Goal: Information Seeking & Learning: Learn about a topic

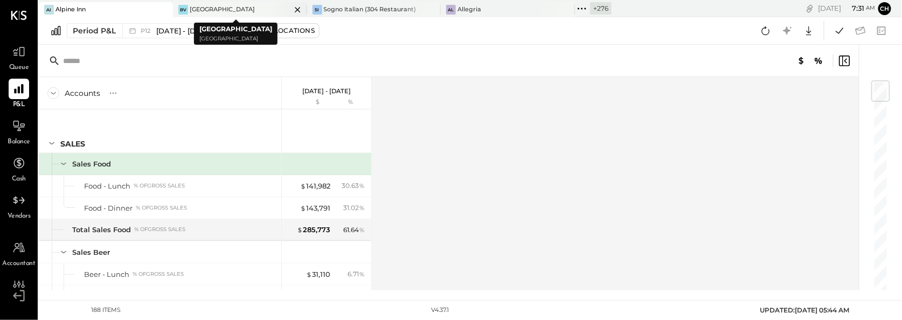
click at [293, 5] on icon at bounding box center [297, 9] width 13 height 13
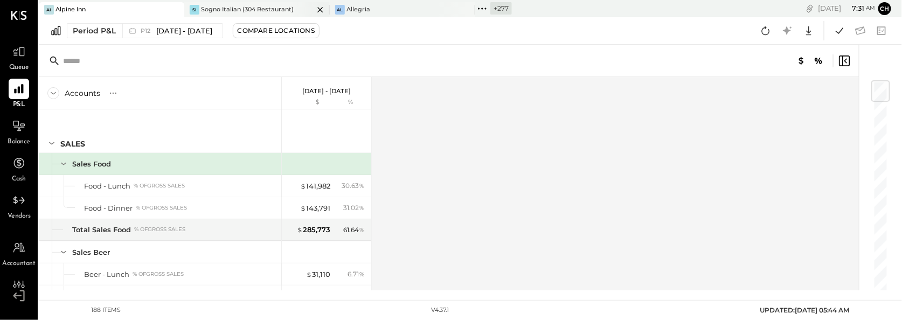
click at [320, 10] on icon at bounding box center [320, 9] width 13 height 13
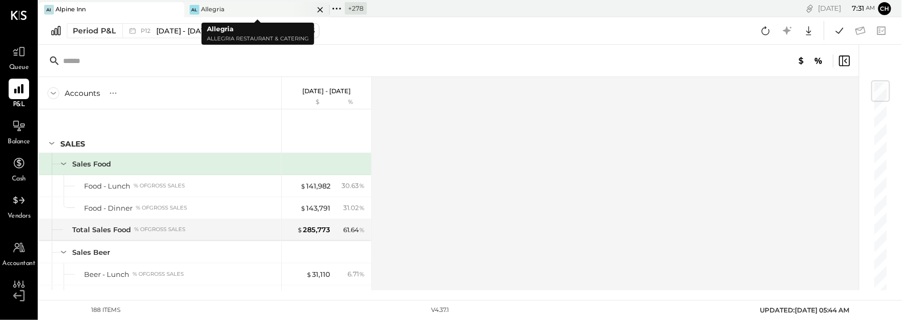
click at [321, 10] on icon at bounding box center [319, 9] width 5 height 5
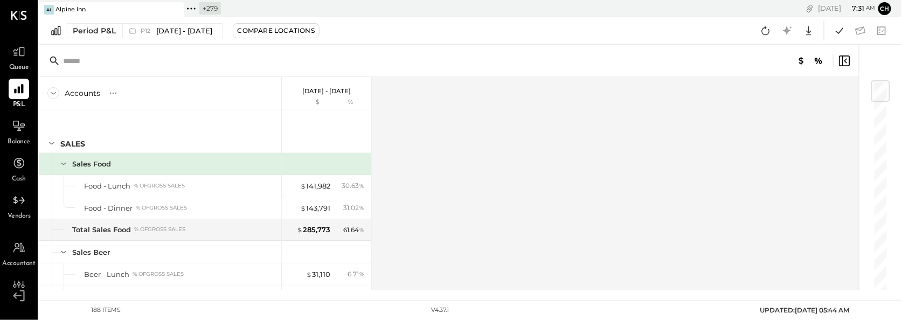
click at [191, 10] on icon at bounding box center [191, 9] width 14 height 14
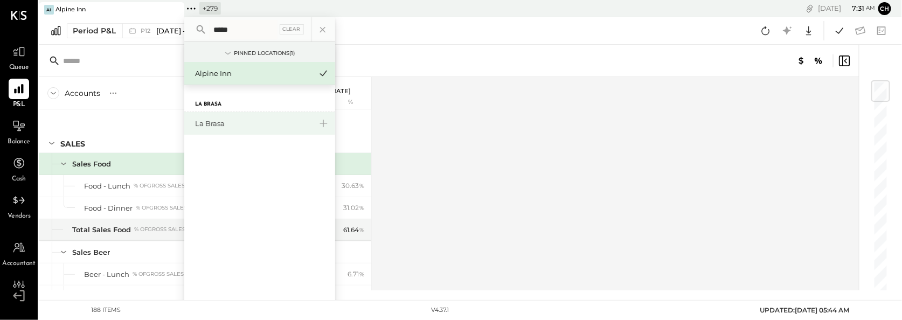
type input "*****"
click at [208, 129] on div "La Brasa" at bounding box center [259, 123] width 151 height 23
click at [210, 125] on div "La Brasa" at bounding box center [253, 124] width 116 height 10
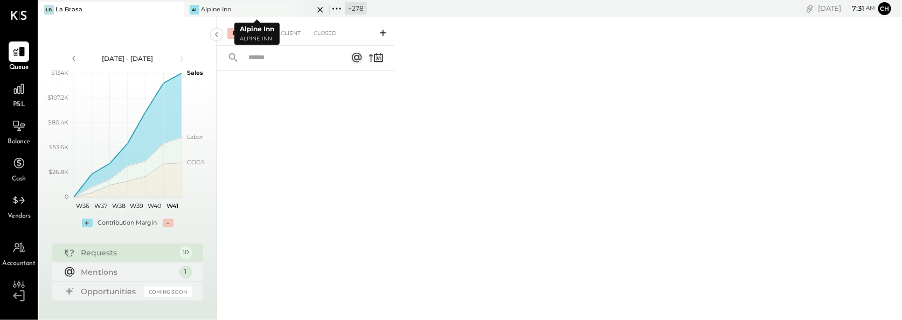
click at [322, 8] on icon at bounding box center [320, 9] width 13 height 13
click at [22, 92] on icon at bounding box center [19, 89] width 14 height 14
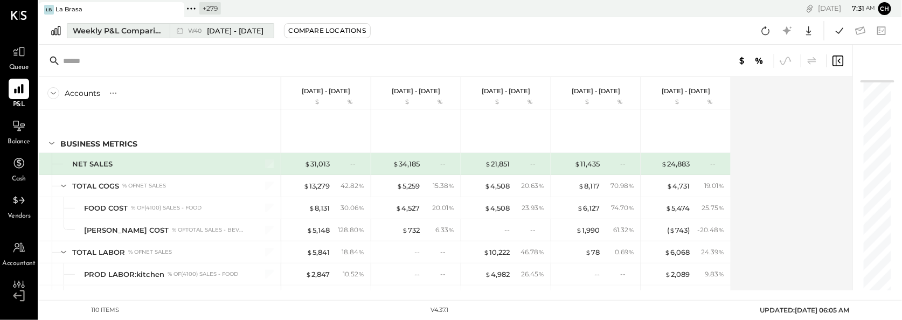
click at [120, 33] on div "Weekly P&L Comparison" at bounding box center [118, 30] width 91 height 11
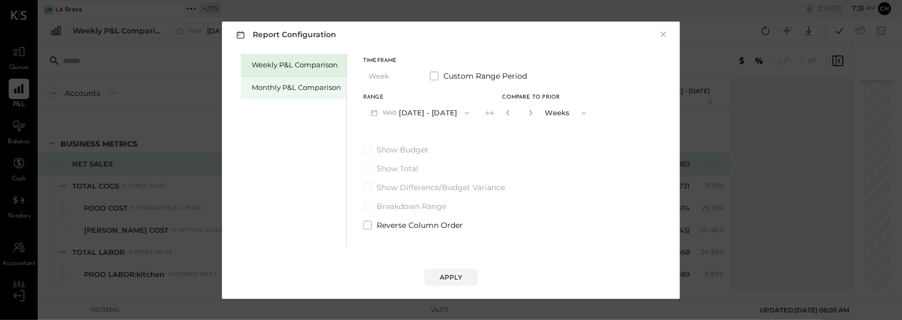
click at [268, 85] on div "Monthly P&L Comparison" at bounding box center [296, 87] width 89 height 10
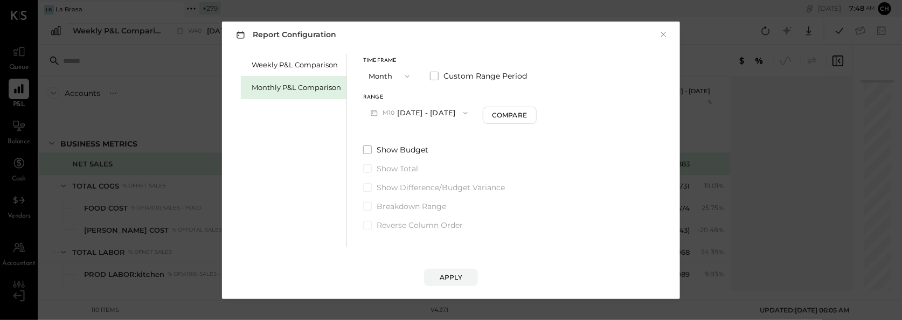
drag, startPoint x: 161, startPoint y: 108, endPoint x: 164, endPoint y: 100, distance: 9.2
click at [161, 107] on div "Report Configuration × Weekly P&L Comparison Monthly P&L Comparison Timeframe M…" at bounding box center [451, 160] width 902 height 320
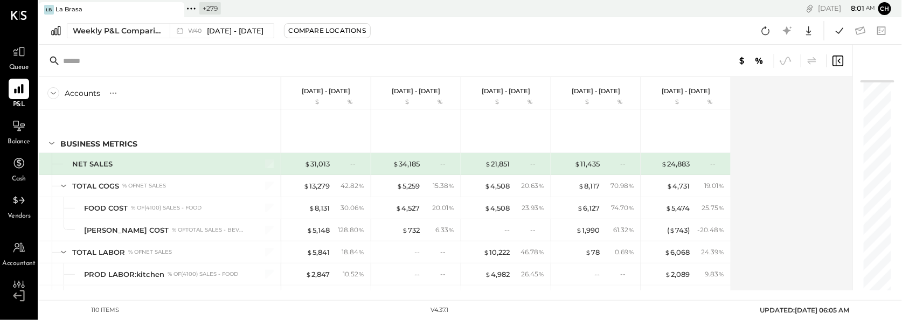
click at [195, 8] on icon at bounding box center [191, 9] width 14 height 14
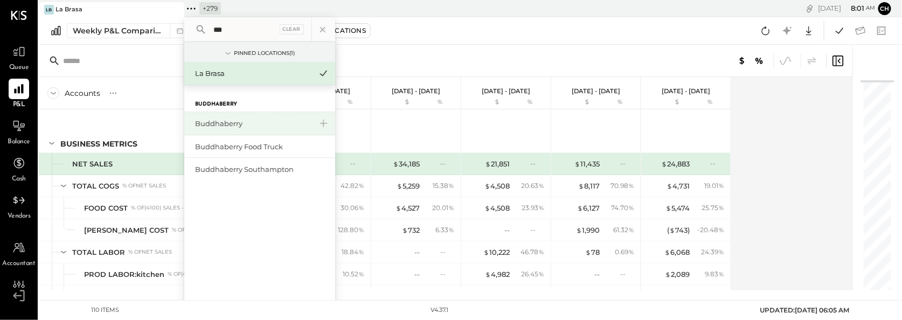
type input "***"
click at [233, 127] on div "Buddhaberry" at bounding box center [253, 124] width 116 height 10
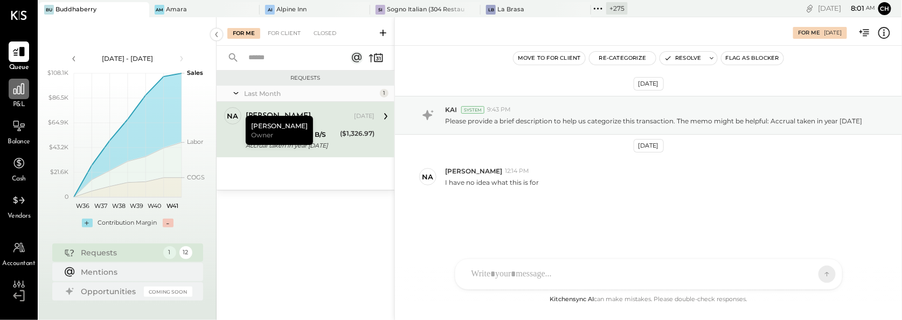
click at [12, 88] on icon at bounding box center [19, 89] width 14 height 14
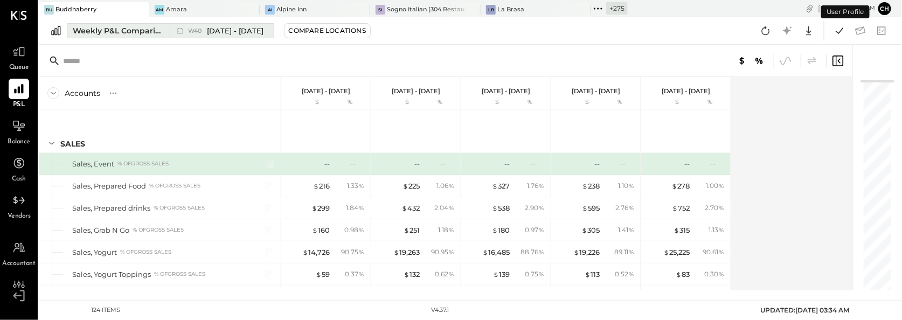
click at [150, 31] on div "Weekly P&L Comparison" at bounding box center [118, 30] width 91 height 11
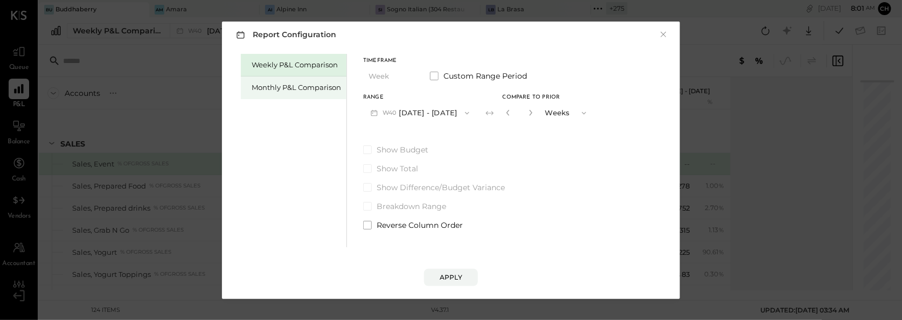
click at [279, 89] on div "Monthly P&L Comparison" at bounding box center [296, 87] width 89 height 10
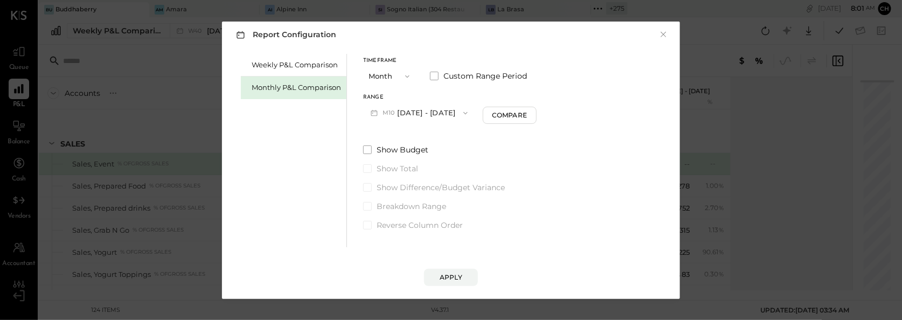
click at [424, 113] on button "M10 [DATE] - [DATE]" at bounding box center [419, 113] width 112 height 20
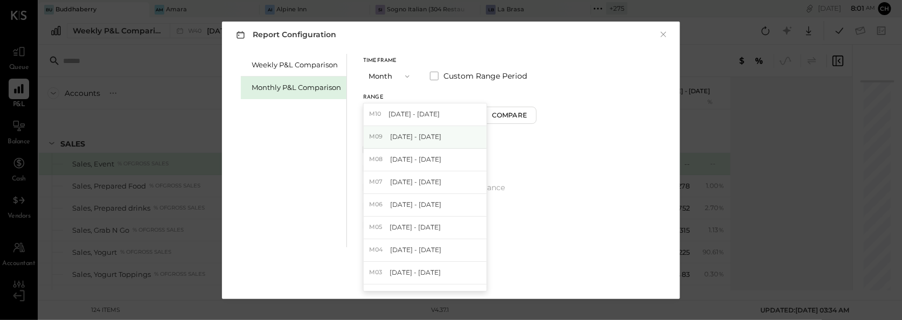
click at [422, 135] on span "[DATE] - [DATE]" at bounding box center [415, 136] width 51 height 9
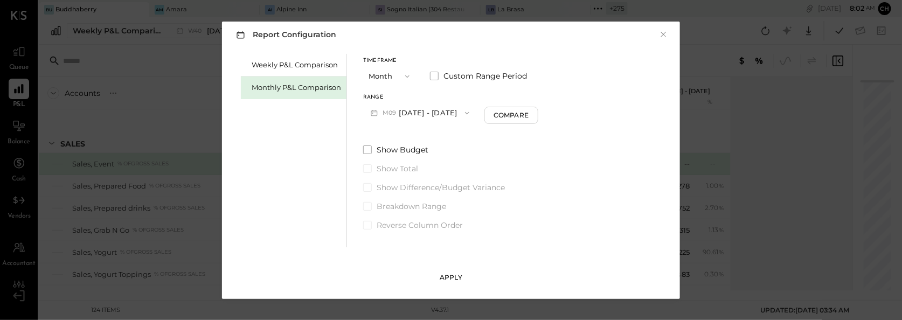
click at [458, 276] on div "Apply" at bounding box center [451, 277] width 23 height 9
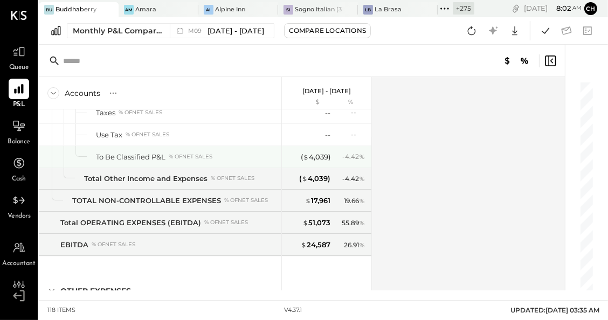
scroll to position [2223, 0]
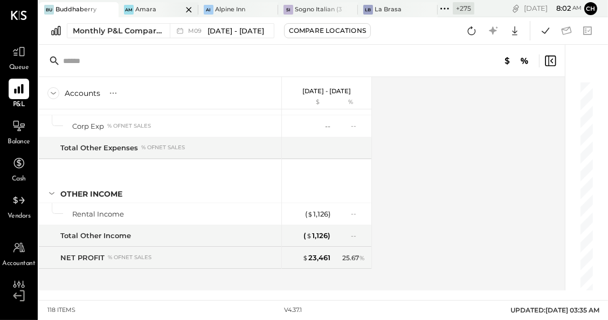
click at [188, 8] on icon at bounding box center [188, 9] width 13 height 13
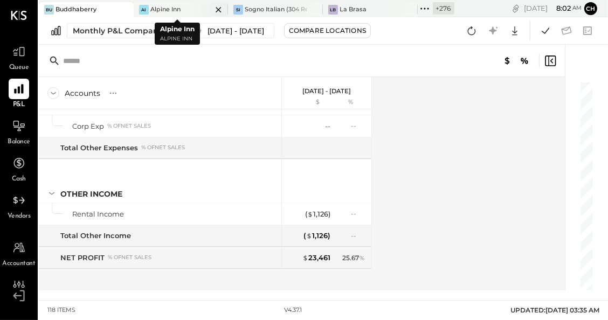
click at [216, 9] on icon at bounding box center [218, 9] width 5 height 5
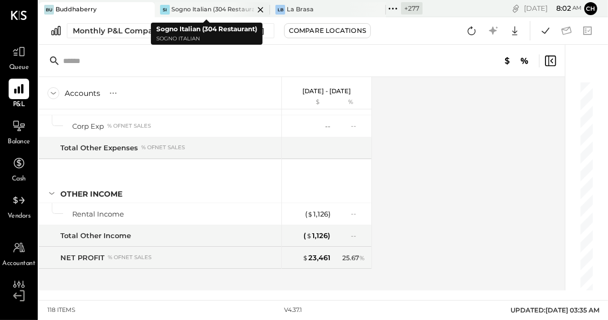
click at [254, 8] on icon at bounding box center [260, 9] width 13 height 13
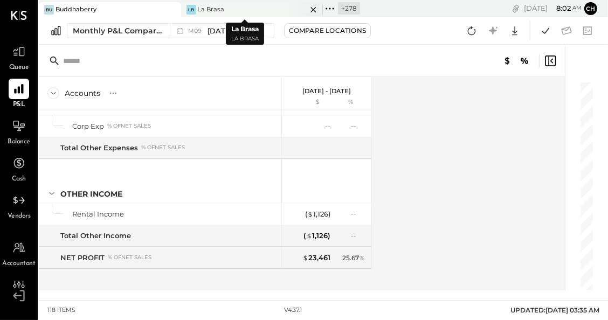
click at [307, 10] on icon at bounding box center [313, 9] width 13 height 13
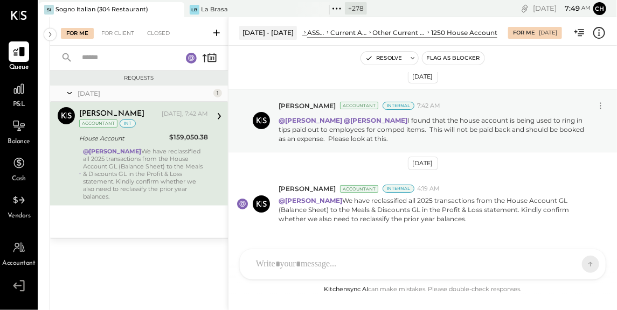
scroll to position [7, 0]
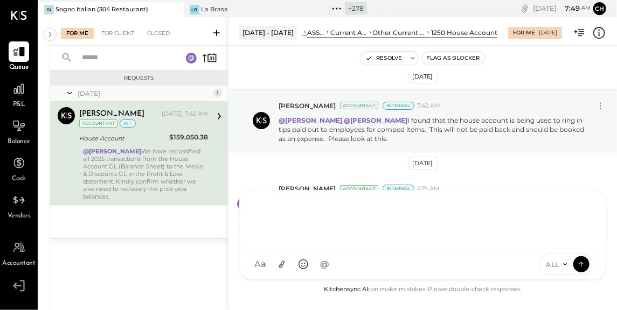
click at [384, 268] on div "Z zuzana J jpm TP Tarang Padia L lidia M mam J jesus YS Yasin Shabhai R ron AR …" at bounding box center [422, 235] width 367 height 90
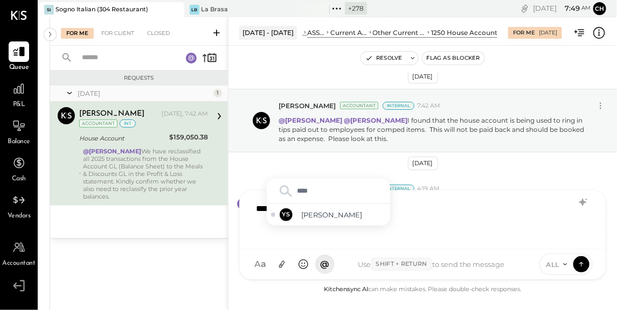
type input "*****"
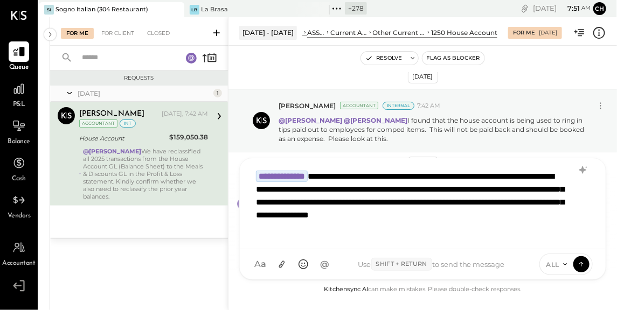
click at [563, 267] on icon at bounding box center [565, 264] width 9 height 9
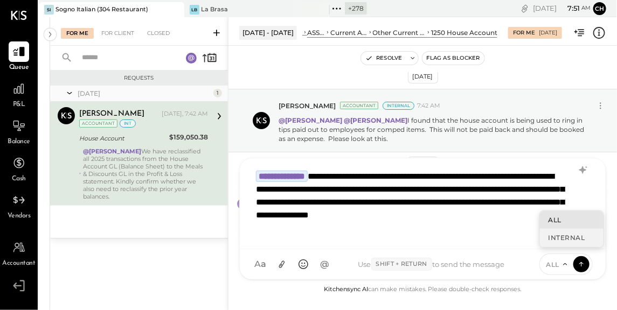
click at [559, 241] on div "INTERNAL" at bounding box center [572, 238] width 64 height 18
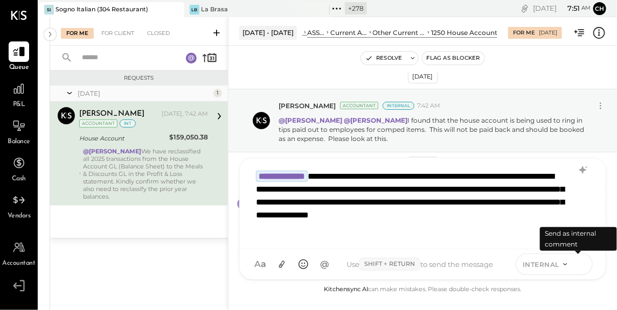
click at [581, 264] on icon at bounding box center [582, 264] width 10 height 11
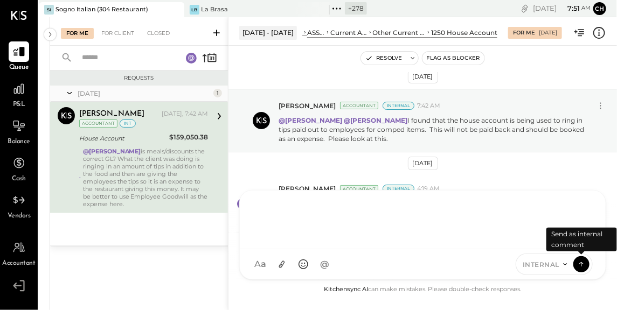
scroll to position [108, 0]
